Goal: Task Accomplishment & Management: Complete application form

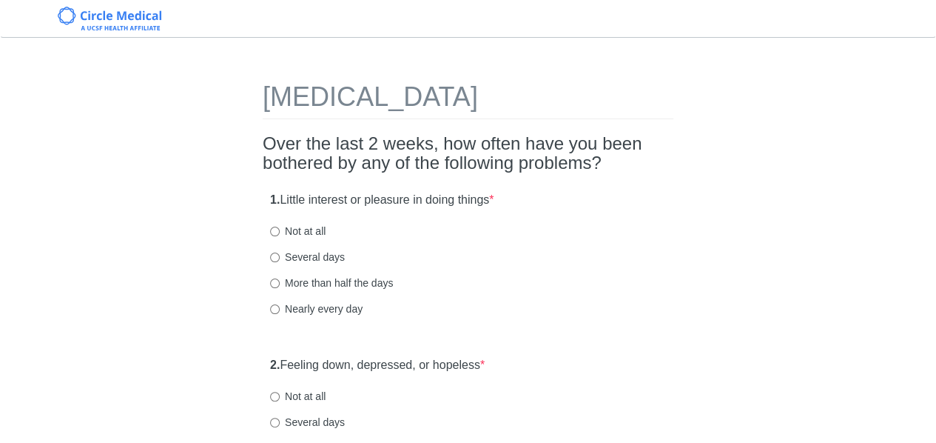
click at [601, 313] on div "Nearly every day" at bounding box center [468, 308] width 396 height 15
click at [574, 292] on div "1. Little interest or pleasure in doing things * Not at all Several days More t…" at bounding box center [468, 261] width 411 height 154
click at [300, 229] on label "Not at all" at bounding box center [297, 230] width 55 height 15
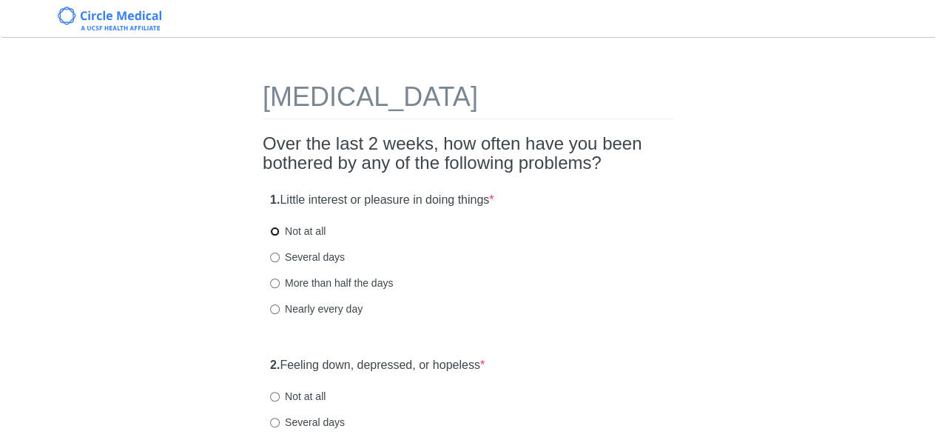
click at [280, 229] on input "Not at all" at bounding box center [275, 231] width 10 height 10
radio input "true"
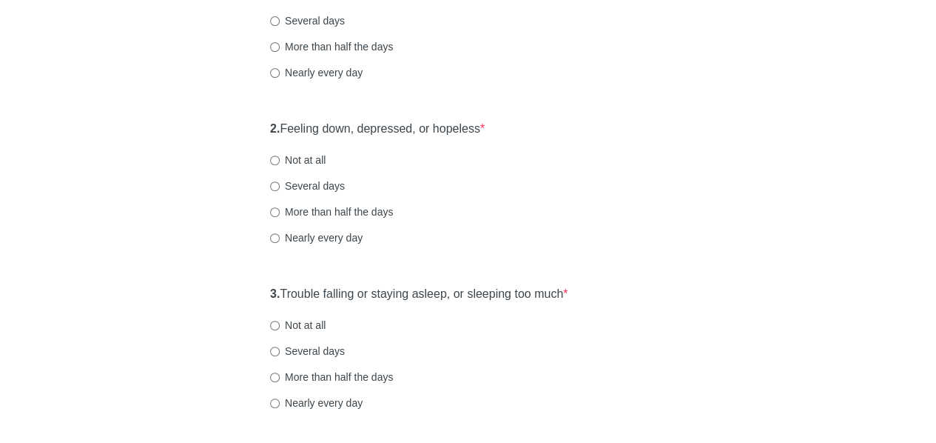
scroll to position [249, 0]
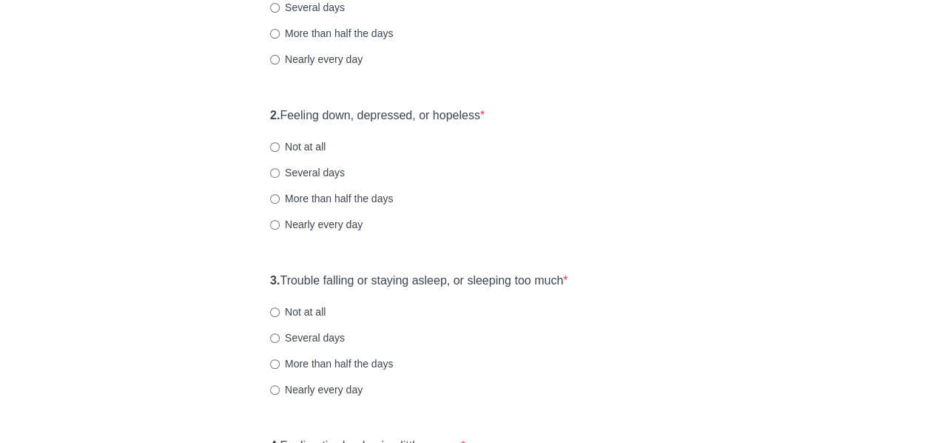
click at [311, 140] on label "Not at all" at bounding box center [297, 146] width 55 height 15
click at [280, 142] on input "Not at all" at bounding box center [275, 147] width 10 height 10
radio input "true"
click at [506, 180] on div "2. Feeling down, depressed, or hopeless * Not at all Several days More than hal…" at bounding box center [468, 177] width 411 height 154
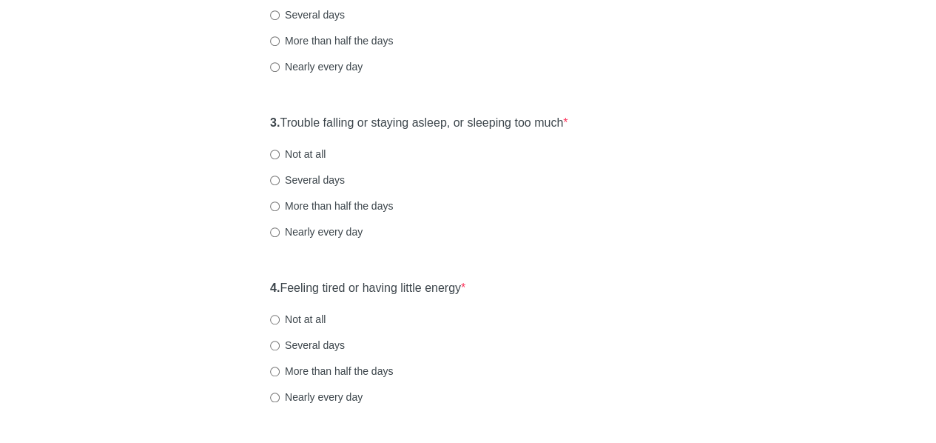
scroll to position [409, 0]
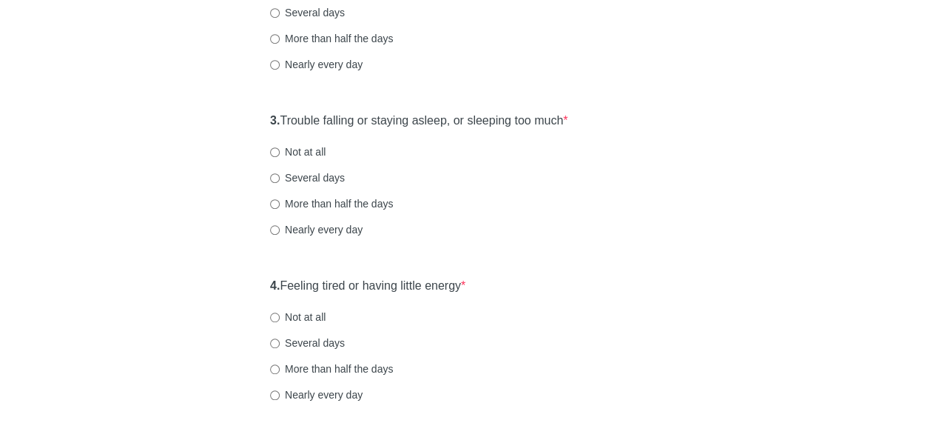
click at [292, 152] on label "Not at all" at bounding box center [297, 151] width 55 height 15
click at [280, 152] on input "Not at all" at bounding box center [275, 152] width 10 height 10
radio input "true"
click at [550, 212] on div "3. Trouble falling or staying asleep, or sleeping too much * Not at all Several…" at bounding box center [468, 182] width 411 height 154
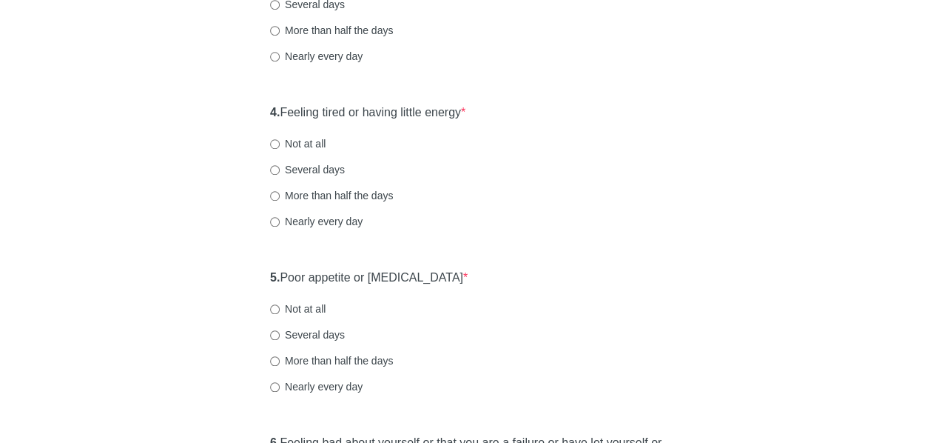
click at [299, 140] on label "Not at all" at bounding box center [297, 143] width 55 height 15
click at [280, 140] on input "Not at all" at bounding box center [275, 144] width 10 height 10
radio input "true"
click at [175, 212] on div "[MEDICAL_DATA] Over the last 2 weeks, how often have you been bothered by any o…" at bounding box center [469, 311] width 866 height 1683
click at [667, 272] on div "5. Poor appetite or [MEDICAL_DATA] * Not at all Several days More than half the…" at bounding box center [468, 339] width 411 height 154
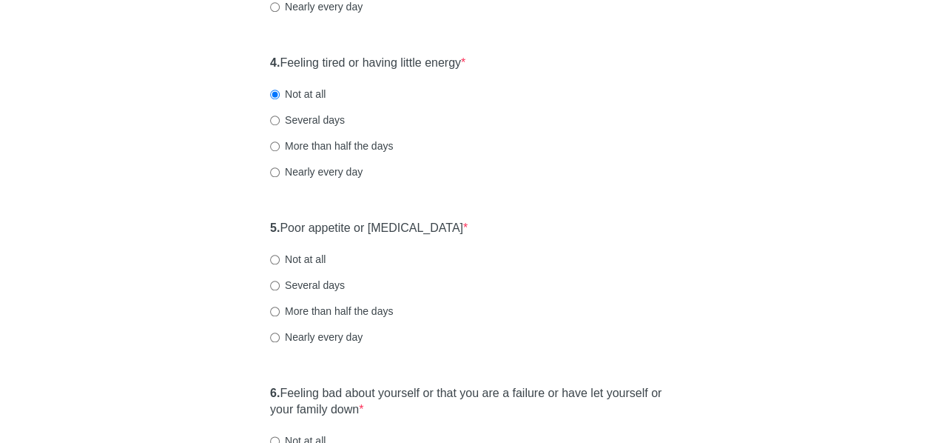
scroll to position [635, 0]
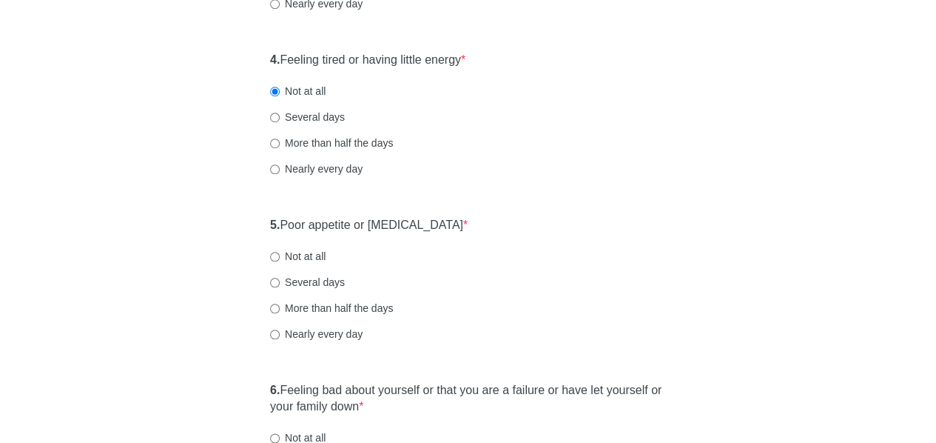
click at [317, 252] on label "Not at all" at bounding box center [297, 256] width 55 height 15
click at [280, 252] on input "Not at all" at bounding box center [275, 257] width 10 height 10
radio input "true"
click at [746, 314] on div "[MEDICAL_DATA] Over the last 2 weeks, how often have you been bothered by any o…" at bounding box center [469, 259] width 866 height 1683
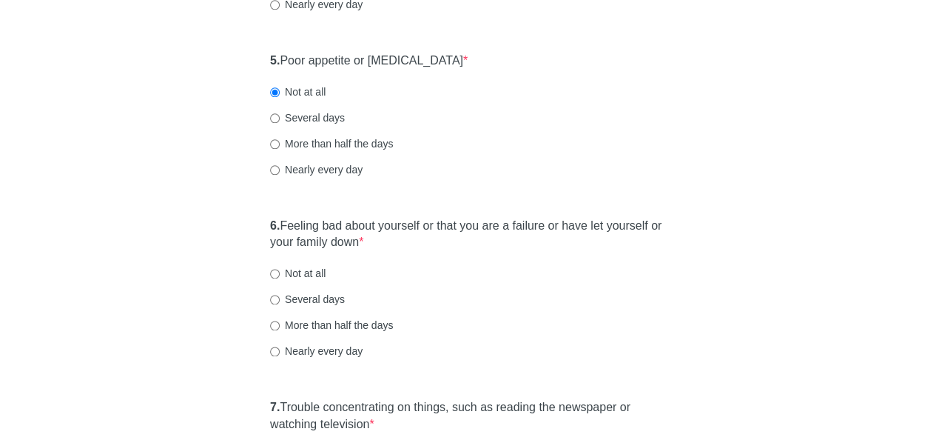
scroll to position [826, 0]
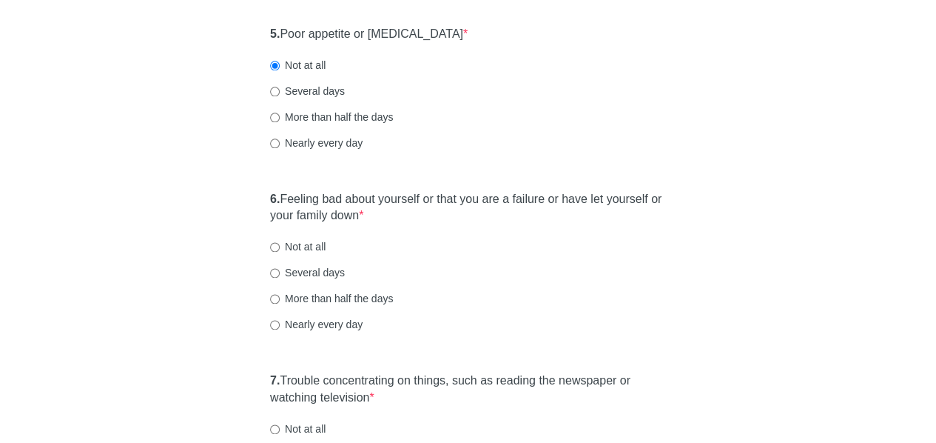
click at [183, 275] on div "[MEDICAL_DATA] Over the last 2 weeks, how often have you been bothered by any o…" at bounding box center [469, 68] width 866 height 1683
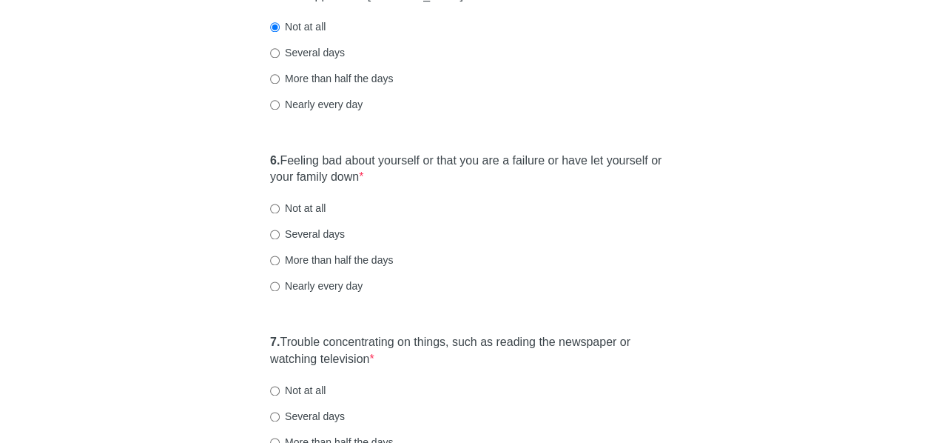
click at [542, 229] on div "Several days" at bounding box center [468, 233] width 396 height 15
click at [124, 200] on div "[MEDICAL_DATA] Over the last 2 weeks, how often have you been bothered by any o…" at bounding box center [469, 29] width 866 height 1683
click at [294, 212] on label "Not at all" at bounding box center [297, 208] width 55 height 15
click at [280, 212] on input "Not at all" at bounding box center [275, 208] width 10 height 10
radio input "true"
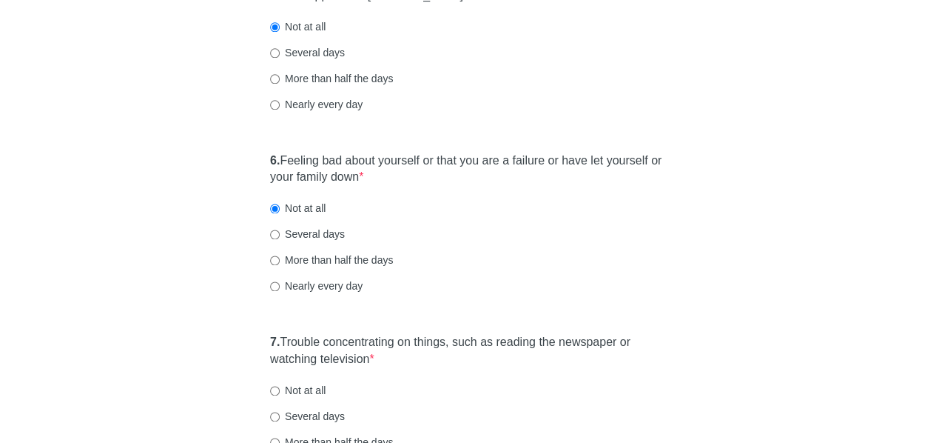
click at [586, 249] on div "6. Feeling bad about yourself or that you are a failure or have let yourself or…" at bounding box center [468, 230] width 411 height 171
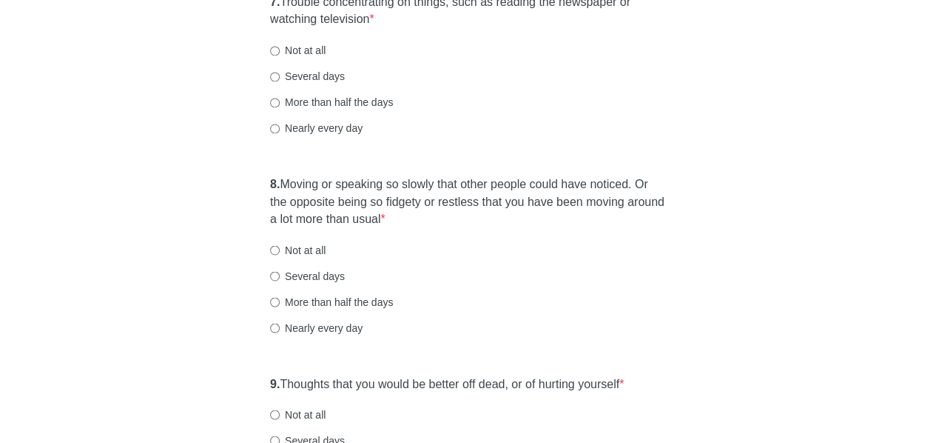
scroll to position [1219, 0]
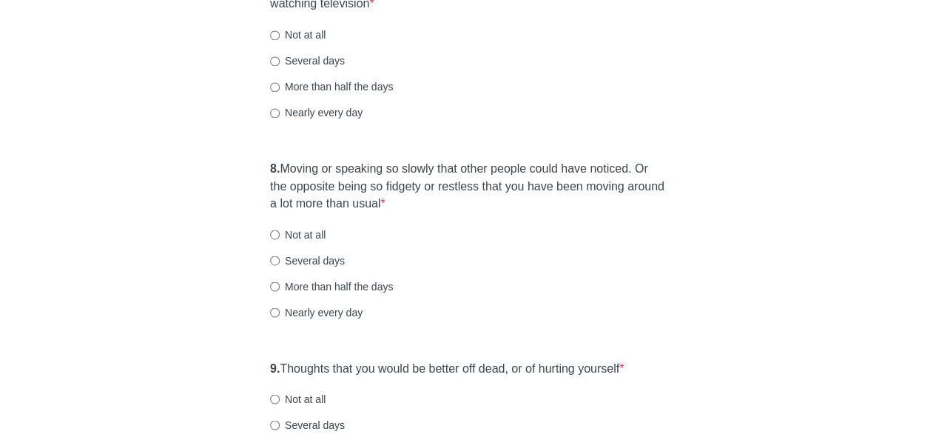
click at [300, 33] on label "Not at all" at bounding box center [297, 34] width 55 height 15
click at [280, 33] on input "Not at all" at bounding box center [275, 35] width 10 height 10
radio input "true"
click at [395, 220] on div "8. Moving or speaking so slowly that other people could have noticed. Or the op…" at bounding box center [468, 247] width 411 height 188
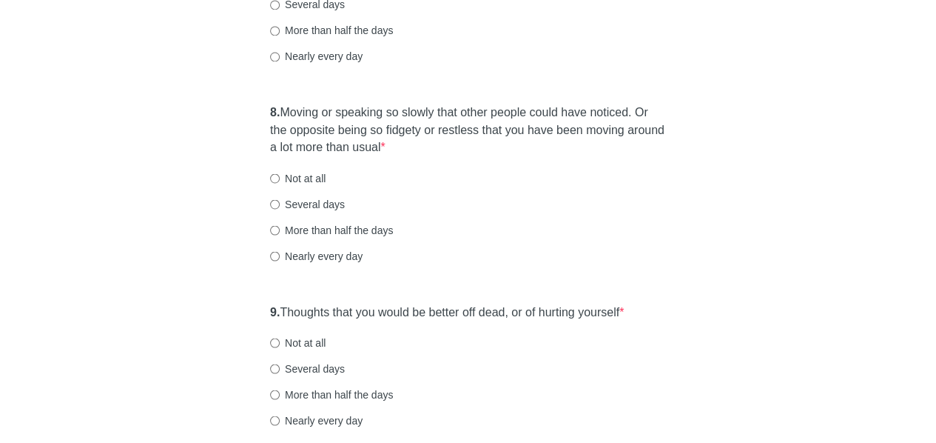
scroll to position [1273, 0]
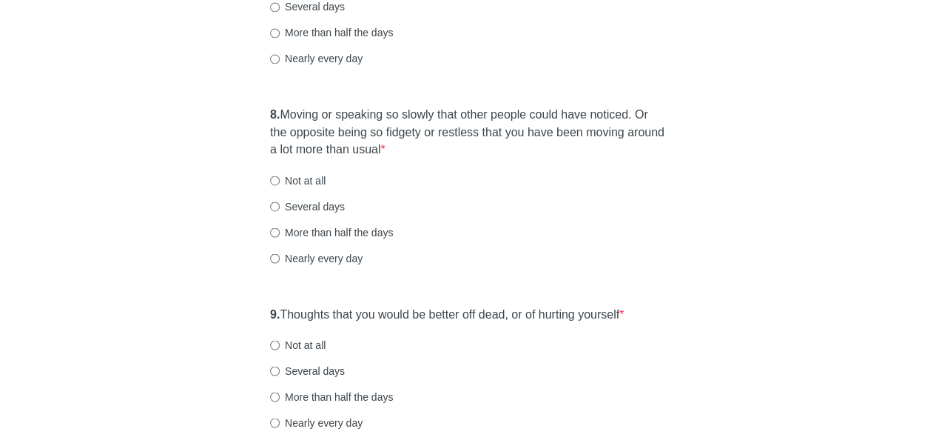
click at [292, 175] on label "Not at all" at bounding box center [297, 179] width 55 height 15
click at [280, 175] on input "Not at all" at bounding box center [275, 180] width 10 height 10
radio input "true"
click at [567, 246] on div "8. Moving or speaking so slowly that other people could have noticed. Or the op…" at bounding box center [468, 193] width 411 height 188
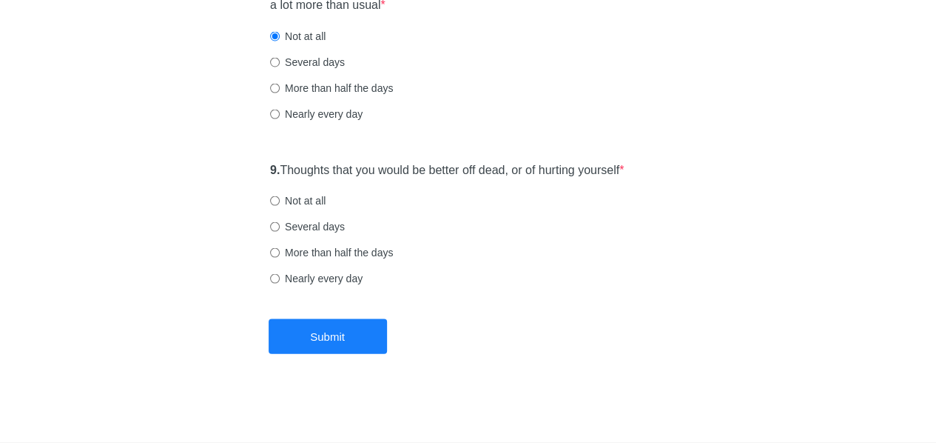
click at [300, 198] on label "Not at all" at bounding box center [297, 200] width 55 height 15
click at [280, 198] on input "Not at all" at bounding box center [275, 201] width 10 height 10
radio input "true"
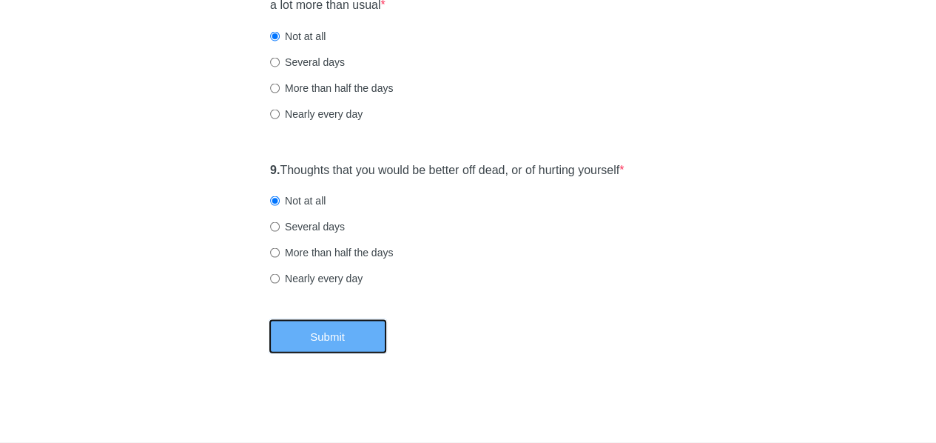
click at [329, 338] on button "Submit" at bounding box center [328, 336] width 118 height 35
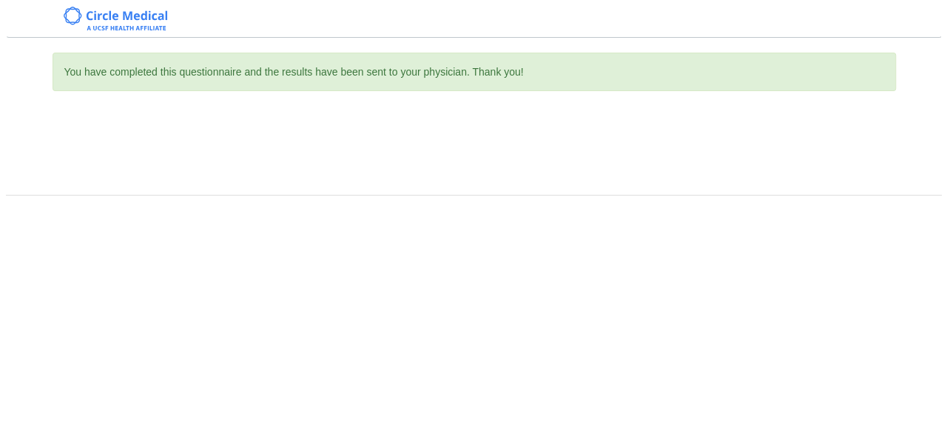
scroll to position [0, 0]
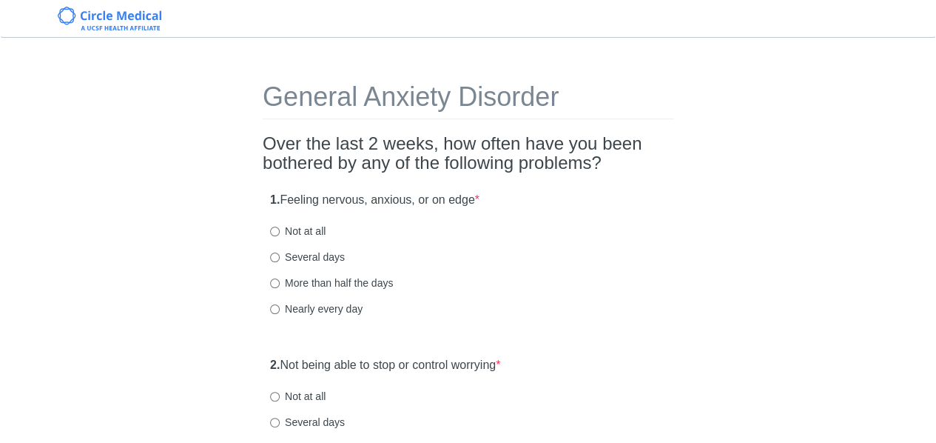
click at [312, 229] on label "Not at all" at bounding box center [297, 230] width 55 height 15
click at [280, 229] on input "Not at all" at bounding box center [275, 231] width 10 height 10
radio input "true"
click at [645, 266] on div "1. Feeling nervous, anxious, or on edge * Not at all Several days More than hal…" at bounding box center [468, 261] width 411 height 154
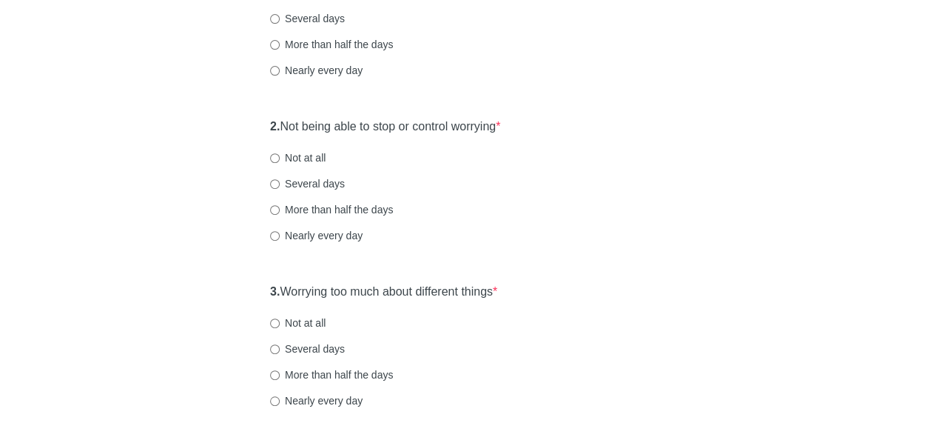
scroll to position [249, 0]
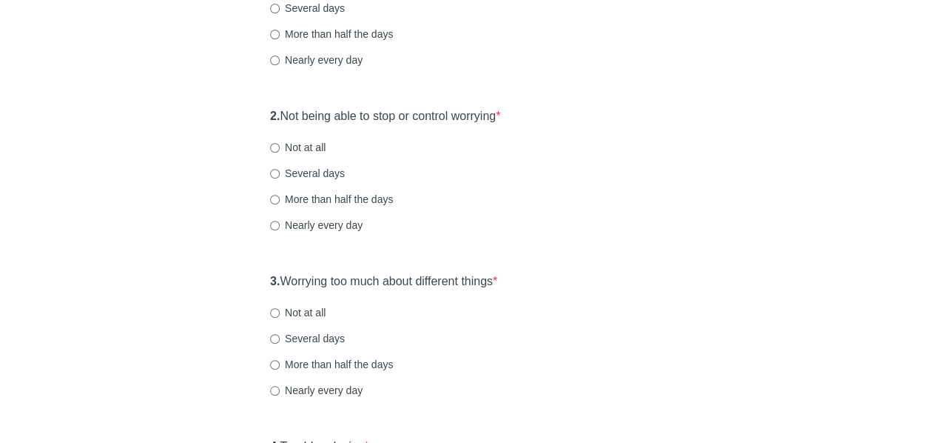
click at [309, 144] on label "Not at all" at bounding box center [297, 147] width 55 height 15
click at [280, 144] on input "Not at all" at bounding box center [275, 148] width 10 height 10
radio input "true"
click at [633, 221] on div "Nearly every day" at bounding box center [468, 225] width 396 height 15
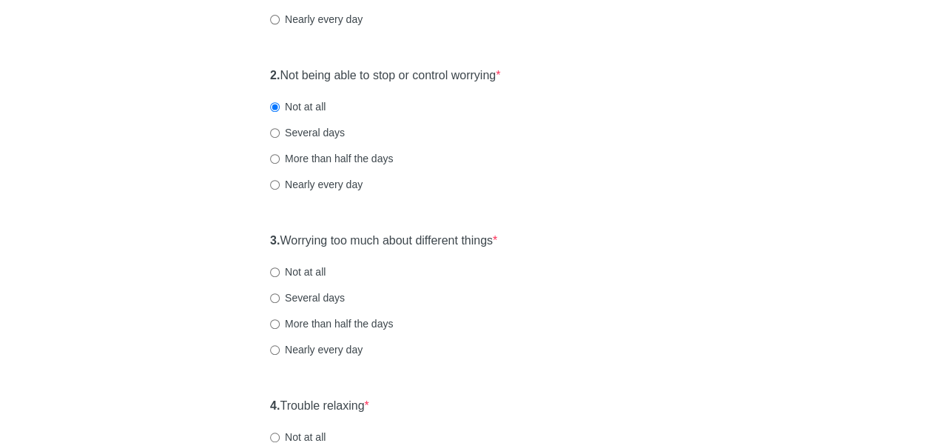
scroll to position [310, 0]
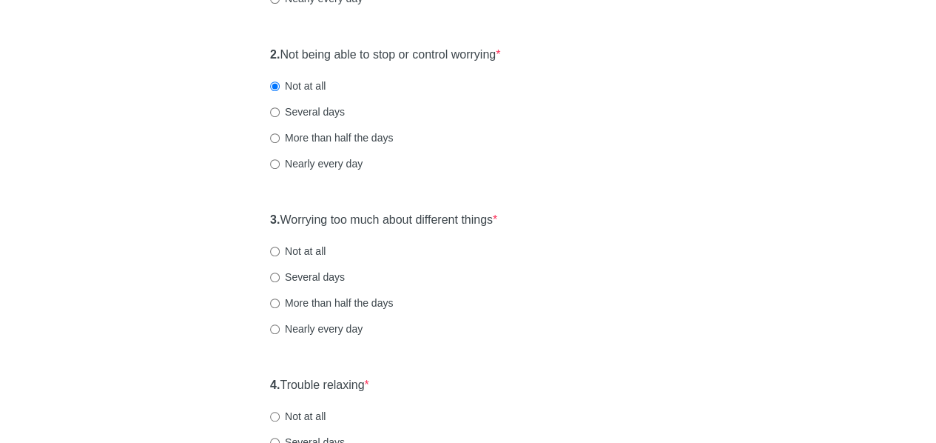
click at [235, 199] on div "General Anxiety Disorder Over the last 2 weeks, how often have you been bothere…" at bounding box center [469, 385] width 866 height 1286
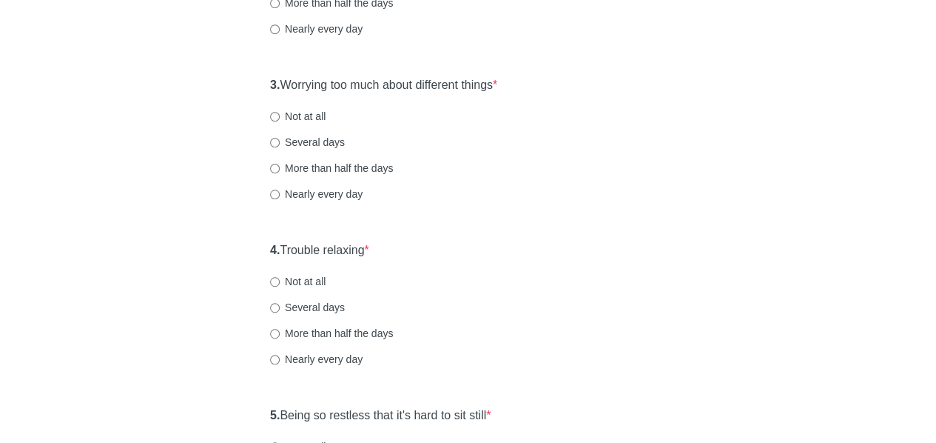
scroll to position [446, 0]
click at [223, 99] on div "General Anxiety Disorder Over the last 2 weeks, how often have you been bothere…" at bounding box center [469, 249] width 866 height 1286
click at [301, 116] on label "Not at all" at bounding box center [297, 114] width 55 height 15
click at [280, 116] on input "Not at all" at bounding box center [275, 115] width 10 height 10
radio input "true"
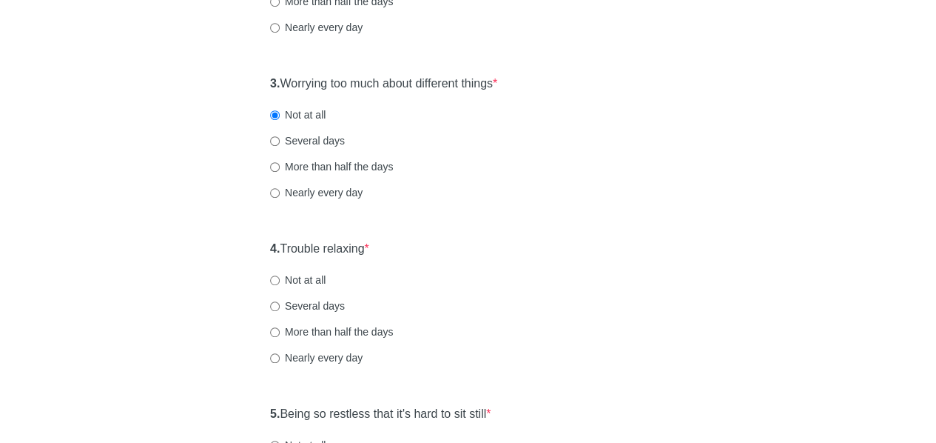
click at [593, 193] on div "Nearly every day" at bounding box center [468, 192] width 396 height 15
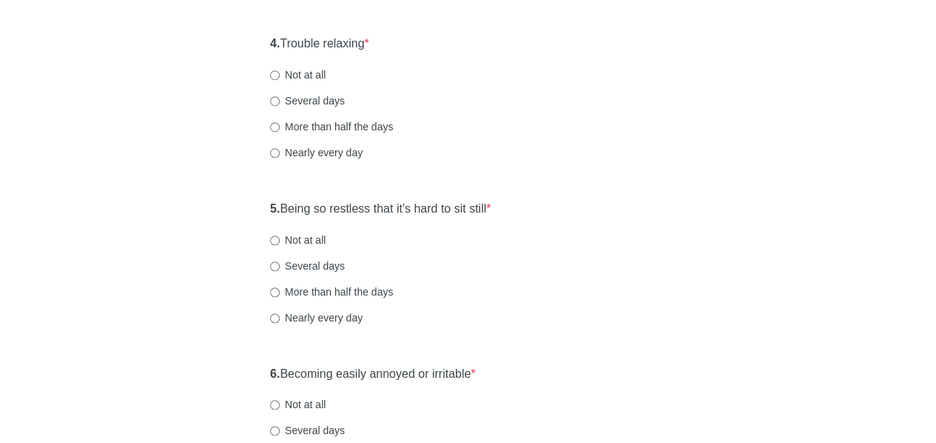
scroll to position [658, 0]
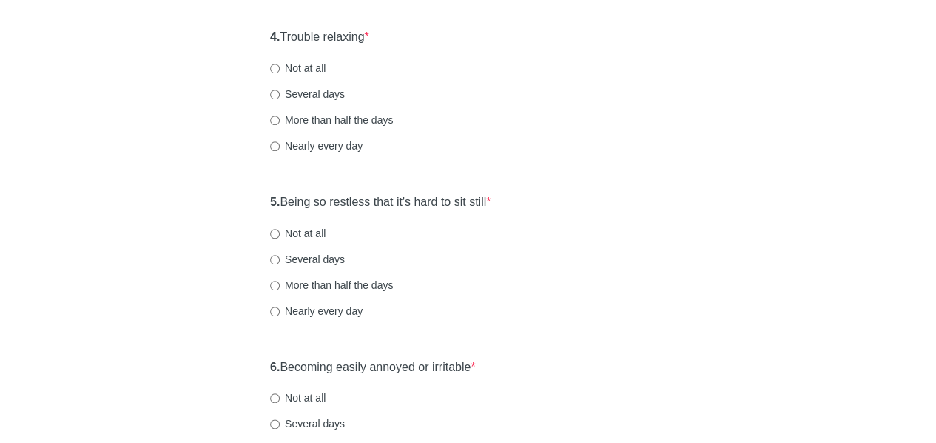
click at [320, 64] on label "Not at all" at bounding box center [297, 68] width 55 height 15
click at [280, 64] on input "Not at all" at bounding box center [275, 69] width 10 height 10
radio input "true"
click at [144, 158] on div "General Anxiety Disorder Over the last 2 weeks, how often have you been bothere…" at bounding box center [469, 38] width 866 height 1286
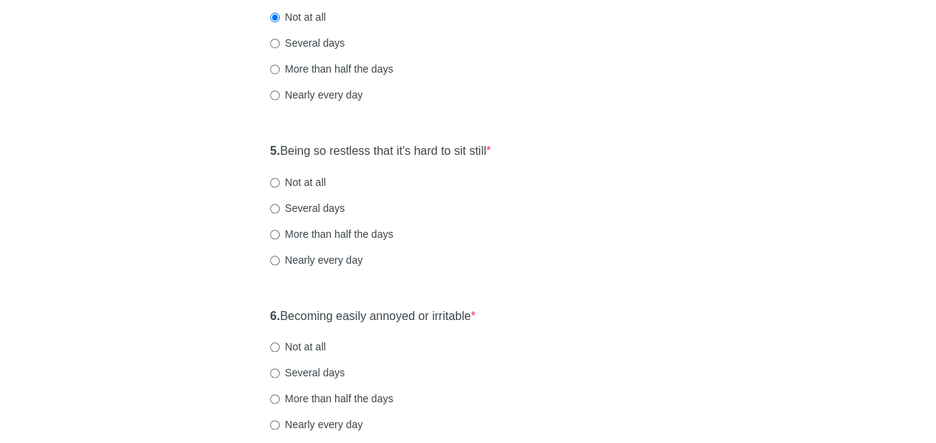
scroll to position [710, 0]
click at [309, 178] on label "Not at all" at bounding box center [297, 180] width 55 height 15
click at [280, 178] on input "Not at all" at bounding box center [275, 181] width 10 height 10
radio input "true"
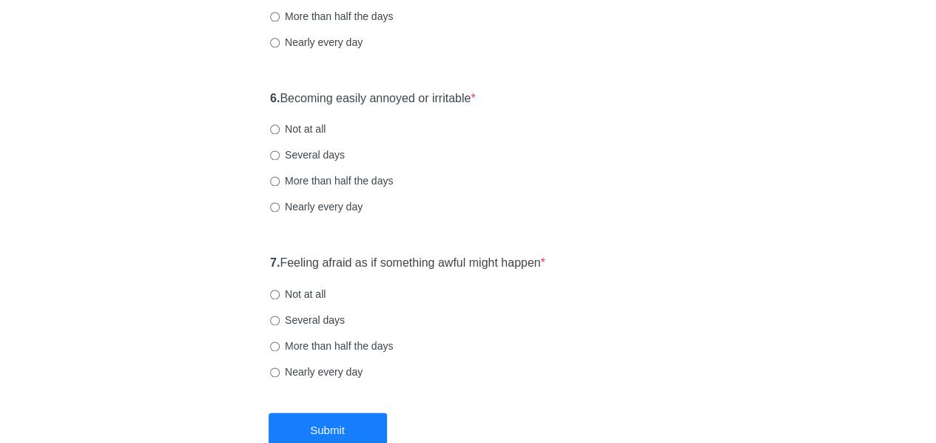
scroll to position [943, 0]
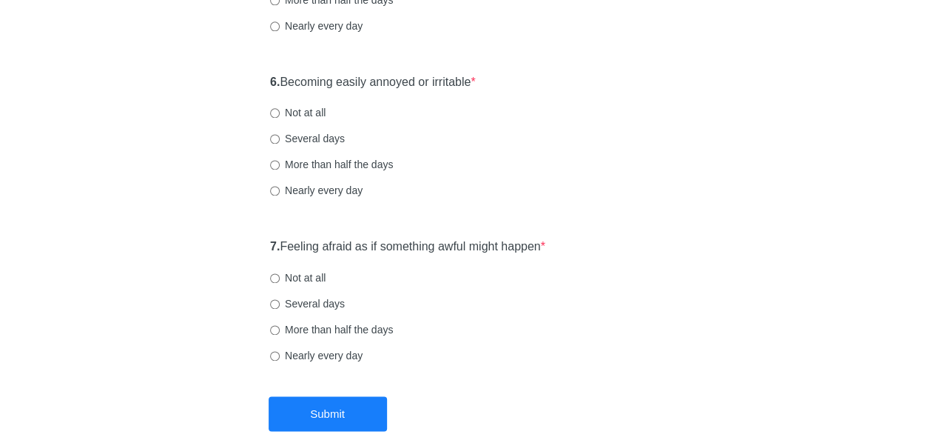
click at [309, 110] on label "Not at all" at bounding box center [297, 112] width 55 height 15
click at [280, 110] on input "Not at all" at bounding box center [275, 113] width 10 height 10
radio input "true"
click at [309, 141] on label "Several days" at bounding box center [307, 138] width 75 height 15
click at [280, 141] on input "Several days" at bounding box center [275, 139] width 10 height 10
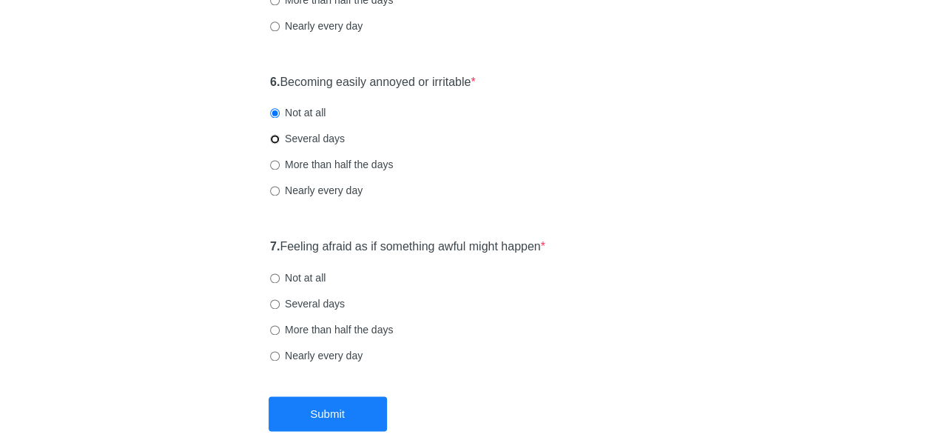
radio input "true"
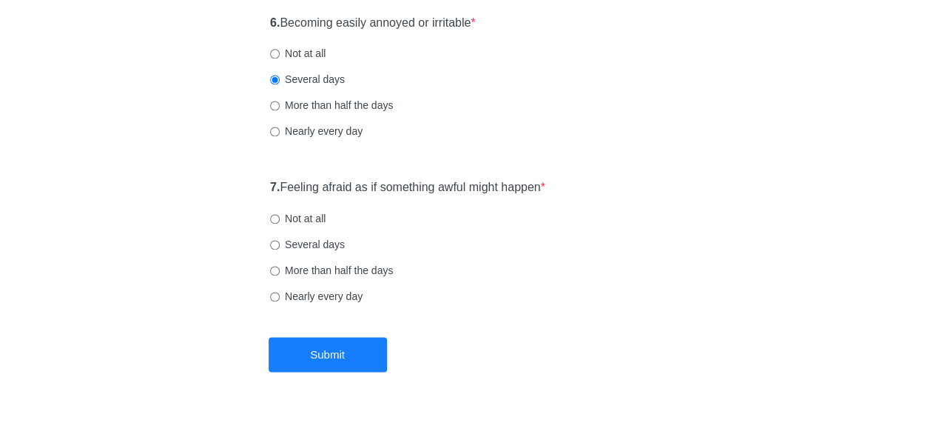
scroll to position [1009, 0]
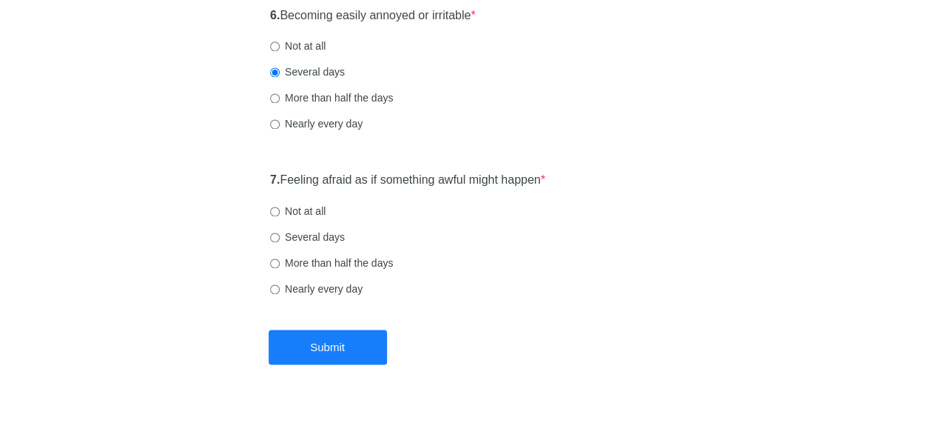
click at [299, 215] on label "Not at all" at bounding box center [297, 210] width 55 height 15
click at [280, 215] on input "Not at all" at bounding box center [275, 211] width 10 height 10
radio input "true"
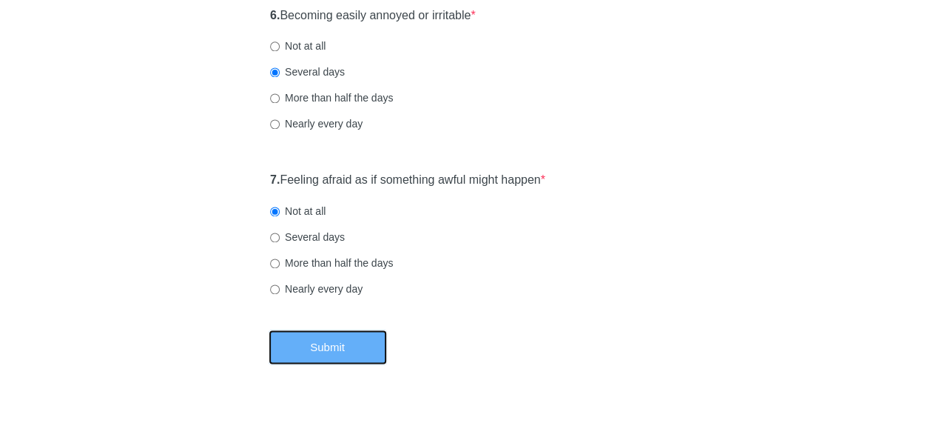
click at [319, 347] on button "Submit" at bounding box center [328, 346] width 118 height 35
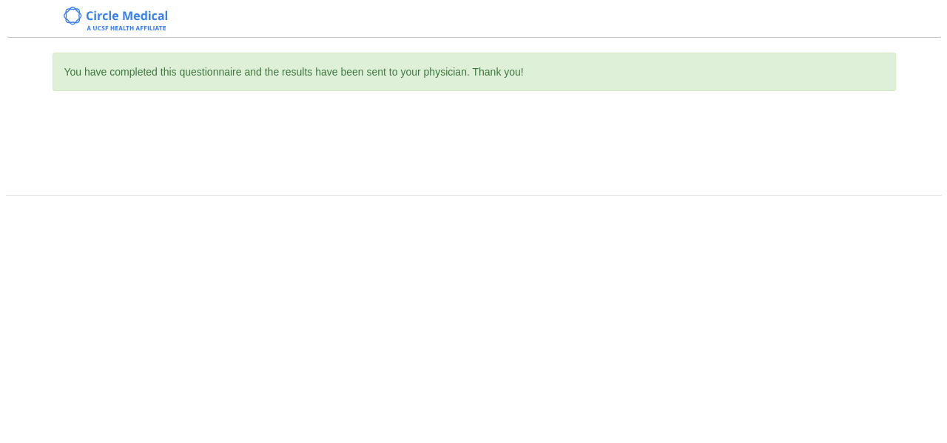
scroll to position [0, 0]
